Goal: Find contact information: Find contact information

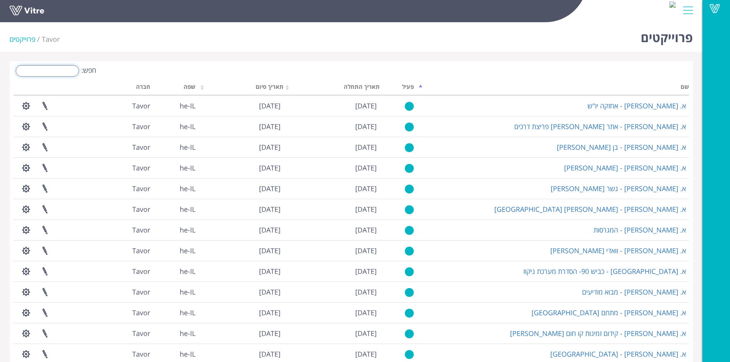
click at [63, 66] on input "חפש:" at bounding box center [47, 71] width 63 height 12
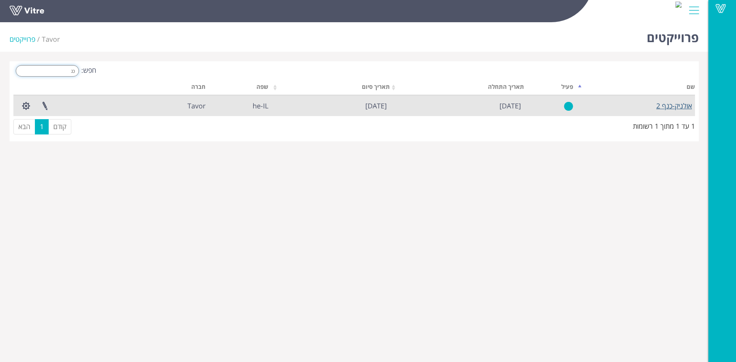
type input "כנ"
click at [657, 105] on link "אולניק-כנף 2" at bounding box center [674, 105] width 36 height 9
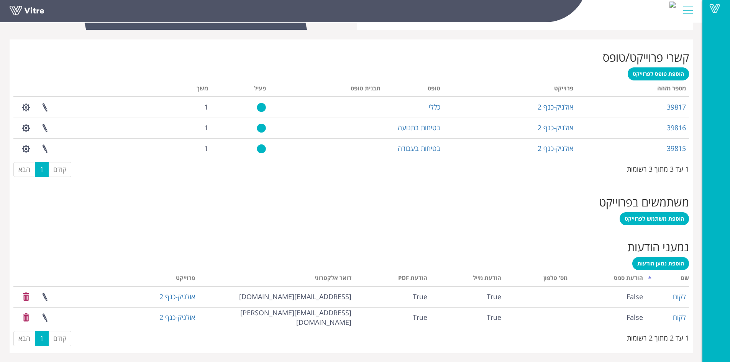
scroll to position [291, 0]
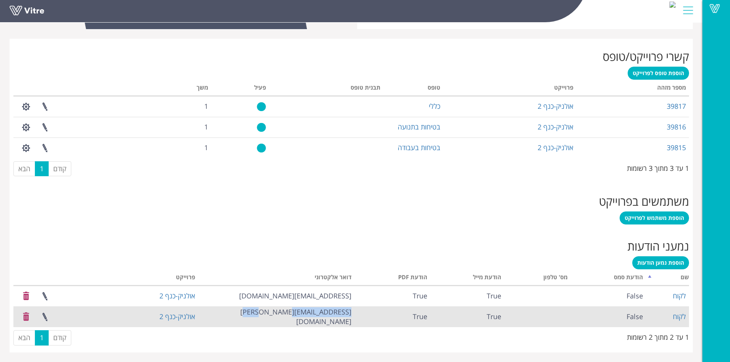
drag, startPoint x: 284, startPoint y: 317, endPoint x: 353, endPoint y: 316, distance: 68.7
click at [353, 316] on td "migrash@olenik.co.il" at bounding box center [276, 317] width 156 height 21
copy td "migrash@olenik.co.il"
